Goal: Find specific page/section: Find specific page/section

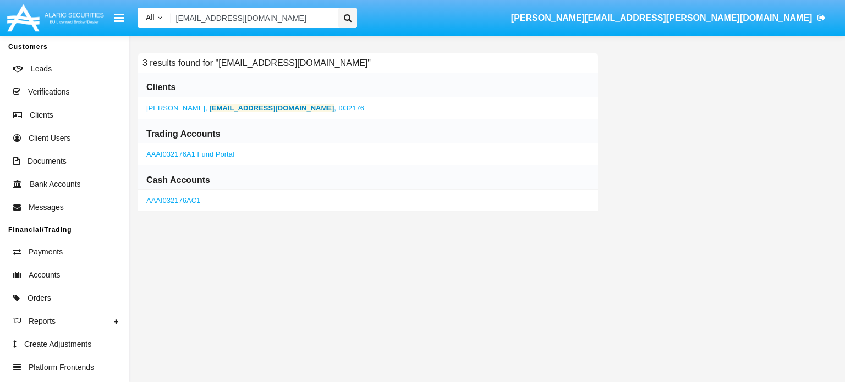
type input "[EMAIL_ADDRESS][DOMAIN_NAME]"
click at [275, 105] on b "[EMAIL_ADDRESS][DOMAIN_NAME]" at bounding box center [272, 108] width 125 height 8
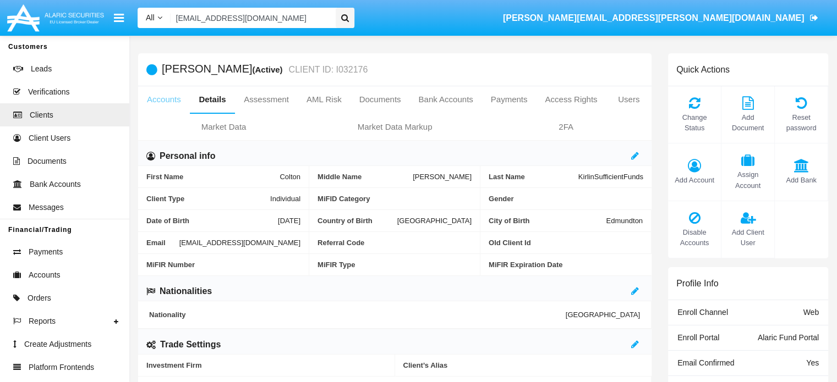
click at [161, 101] on link "Accounts" at bounding box center [164, 99] width 52 height 26
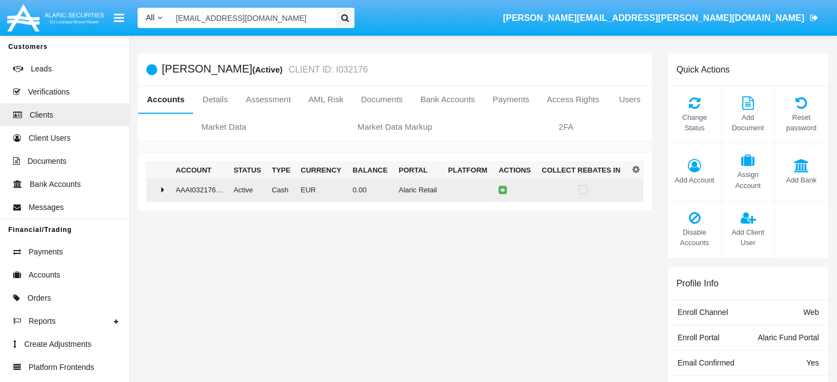
click at [163, 187] on icon at bounding box center [162, 189] width 3 height 9
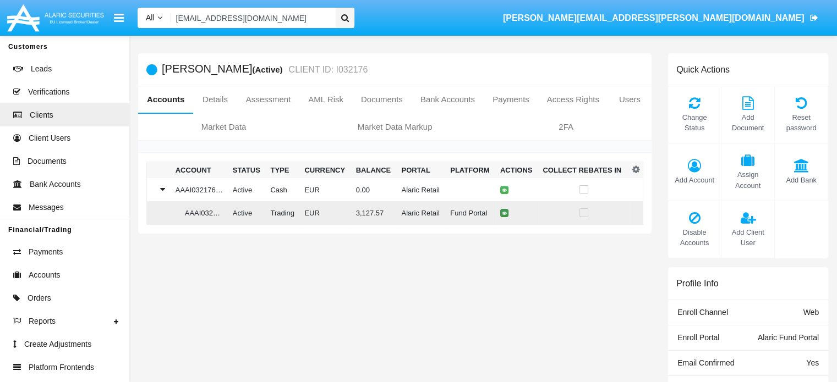
click at [502, 213] on icon at bounding box center [504, 213] width 5 height 5
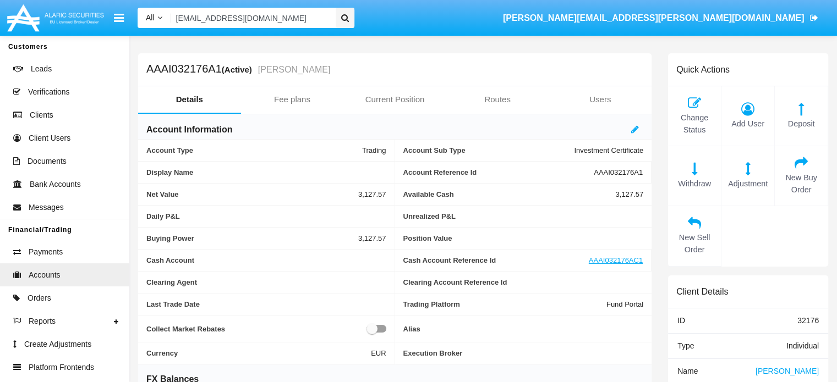
click at [322, 22] on input "[EMAIL_ADDRESS][DOMAIN_NAME]" at bounding box center [251, 18] width 161 height 20
click at [319, 15] on input "[EMAIL_ADDRESS][DOMAIN_NAME]" at bounding box center [251, 18] width 161 height 20
click at [224, 21] on input "Search" at bounding box center [251, 18] width 161 height 20
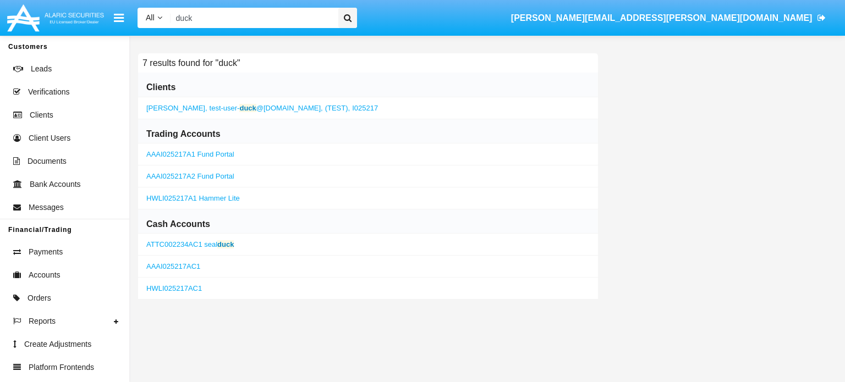
type input "duck"
click at [185, 107] on span "[PERSON_NAME]" at bounding box center [175, 108] width 59 height 8
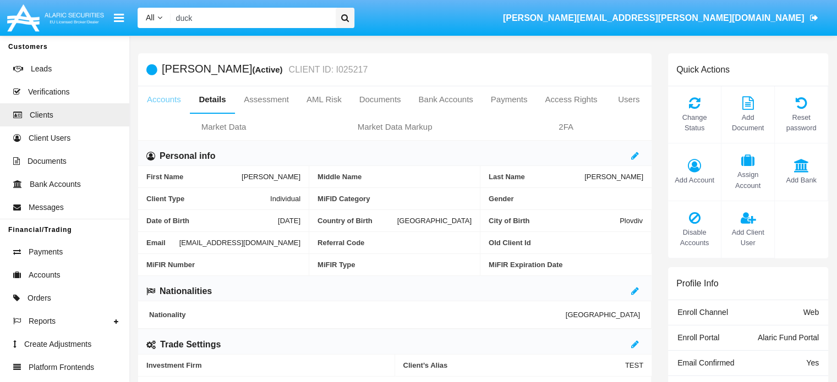
click at [152, 101] on link "Accounts" at bounding box center [164, 99] width 52 height 26
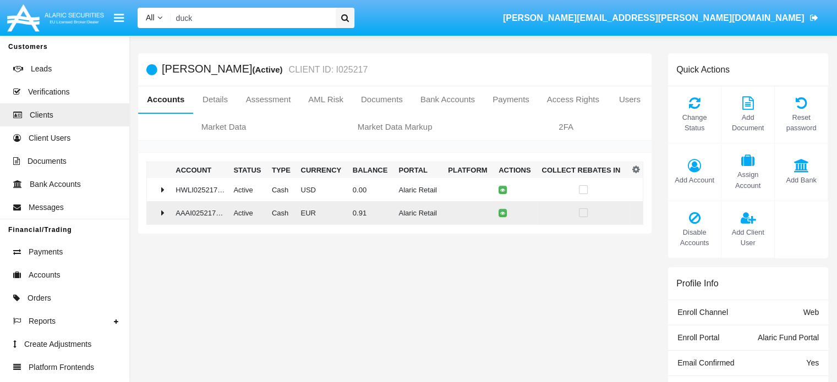
click at [163, 210] on icon at bounding box center [162, 213] width 3 height 9
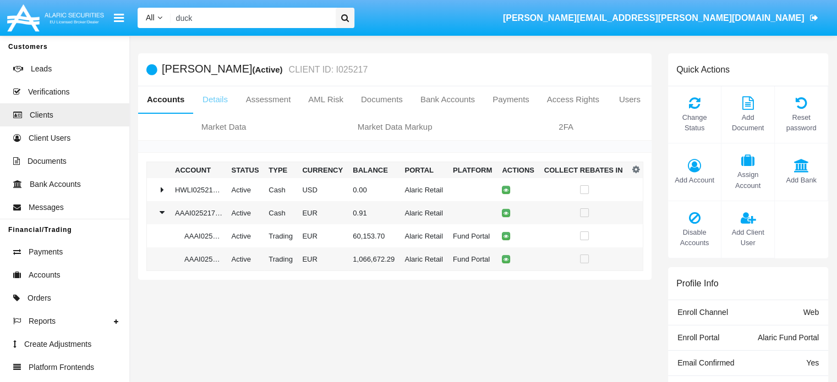
click at [218, 99] on link "Details" at bounding box center [214, 99] width 43 height 26
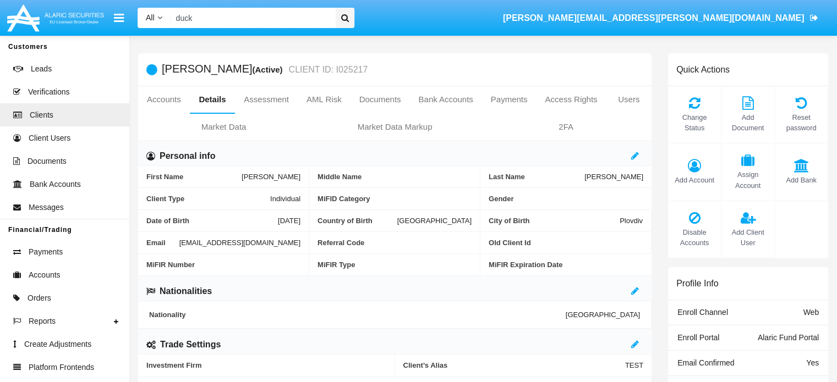
click at [245, 242] on span "[EMAIL_ADDRESS][DOMAIN_NAME]" at bounding box center [239, 243] width 121 height 8
click at [269, 242] on span "[EMAIL_ADDRESS][DOMAIN_NAME]" at bounding box center [239, 243] width 121 height 8
